Goal: Task Accomplishment & Management: Manage account settings

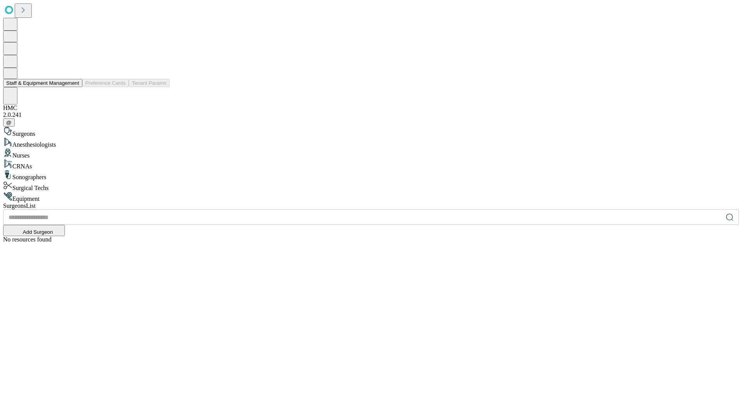
click at [74, 87] on button "Staff & Equipment Management" at bounding box center [42, 83] width 79 height 8
